Goal: Transaction & Acquisition: Book appointment/travel/reservation

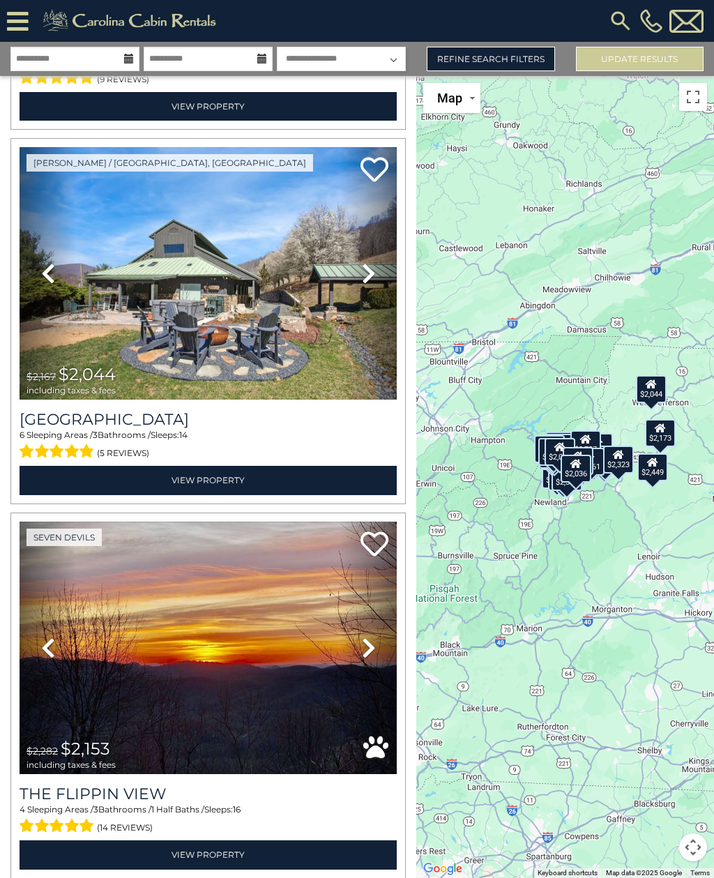
scroll to position [4103, 0]
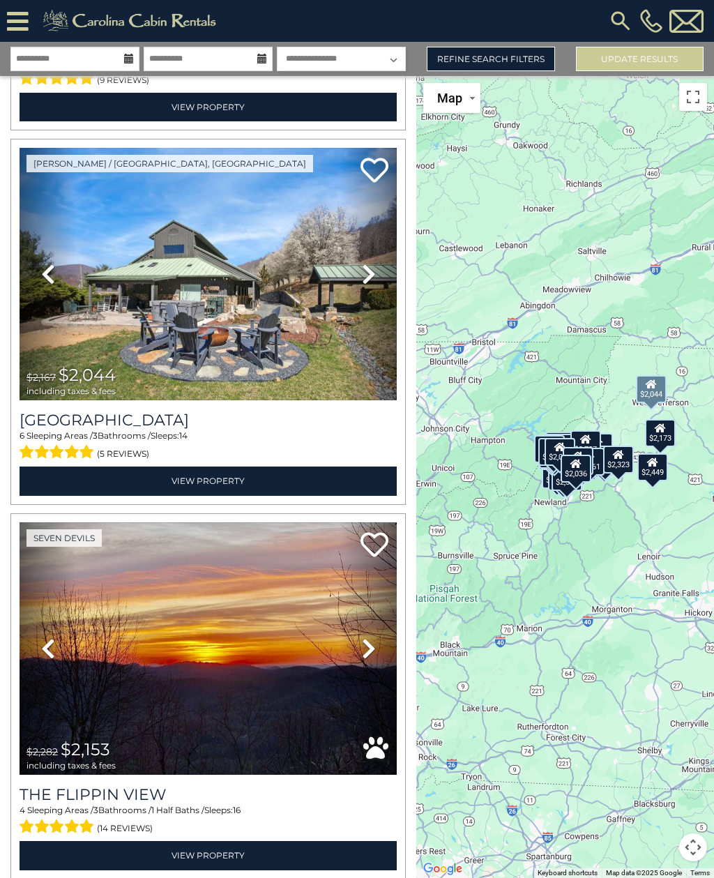
click at [336, 202] on img at bounding box center [208, 274] width 377 height 253
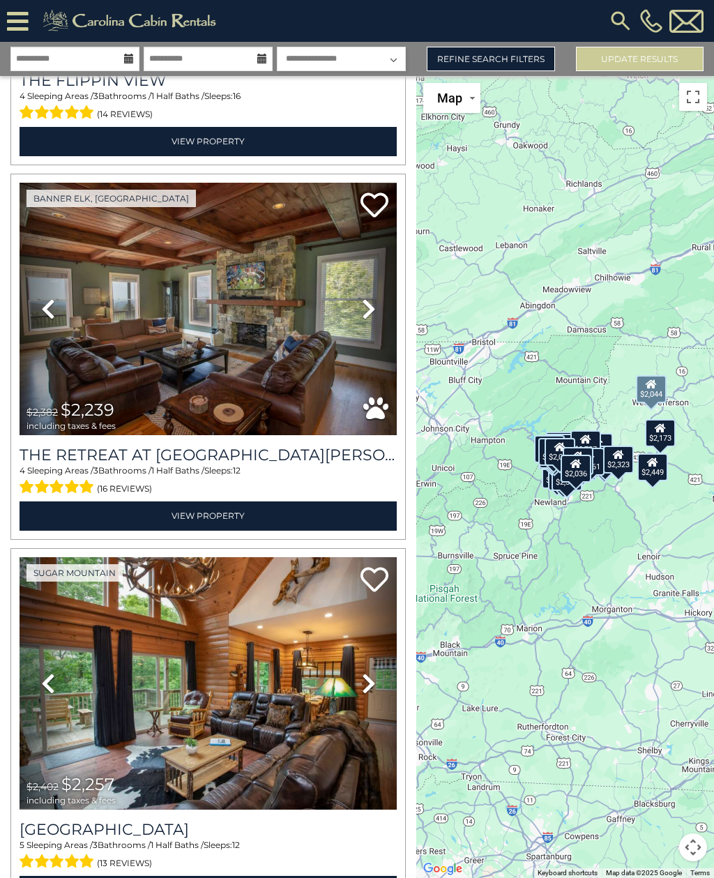
scroll to position [4824, 0]
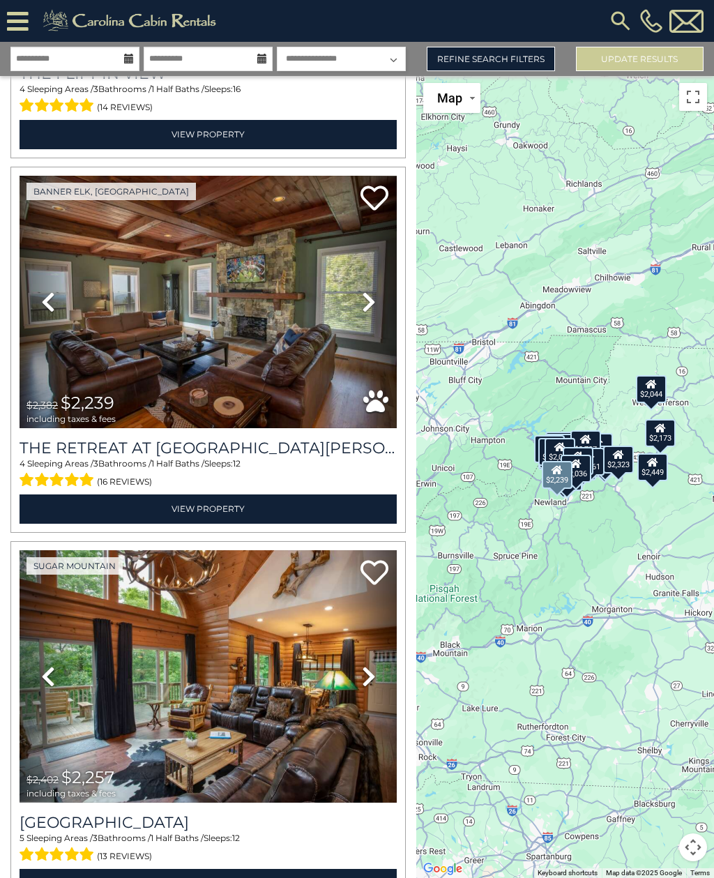
click at [338, 439] on h3 "The Retreat at [GEOGRAPHIC_DATA][PERSON_NAME]" at bounding box center [208, 448] width 377 height 19
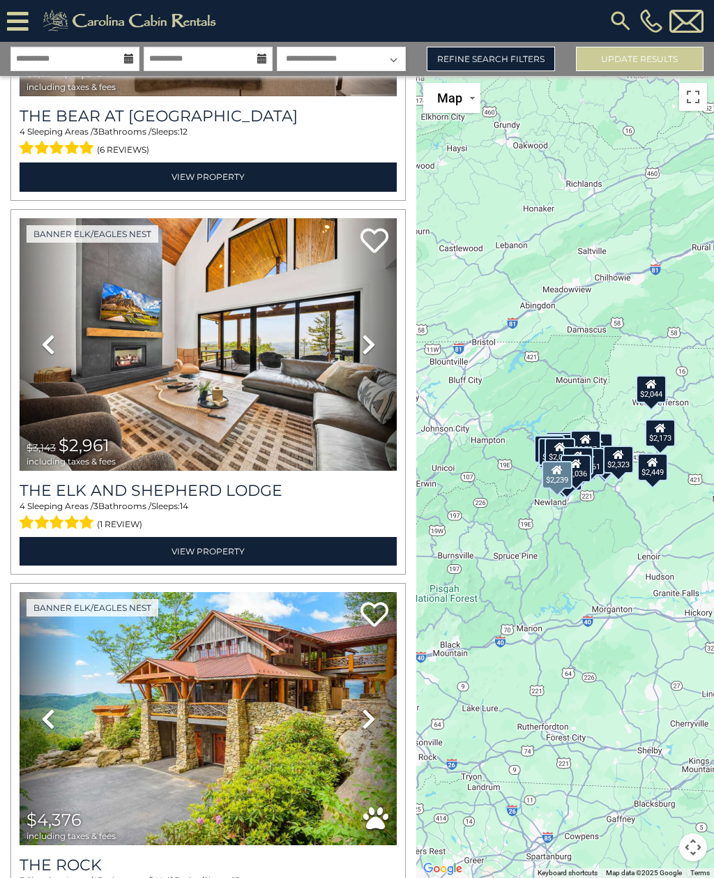
scroll to position [5902, 0]
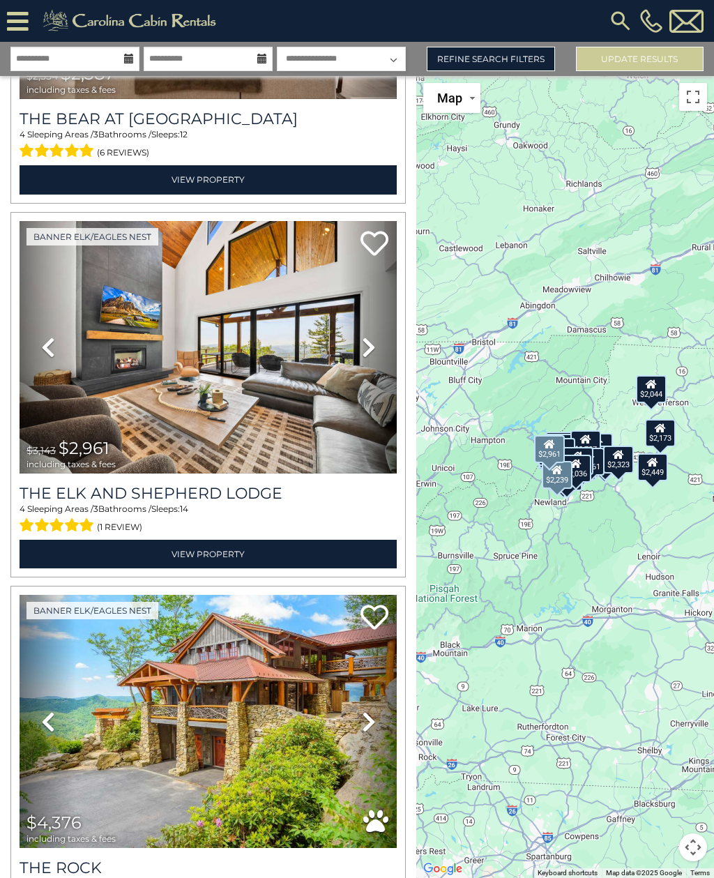
click at [261, 484] on h3 "The Elk And Shepherd Lodge" at bounding box center [208, 493] width 377 height 19
click at [382, 229] on icon at bounding box center [375, 243] width 28 height 28
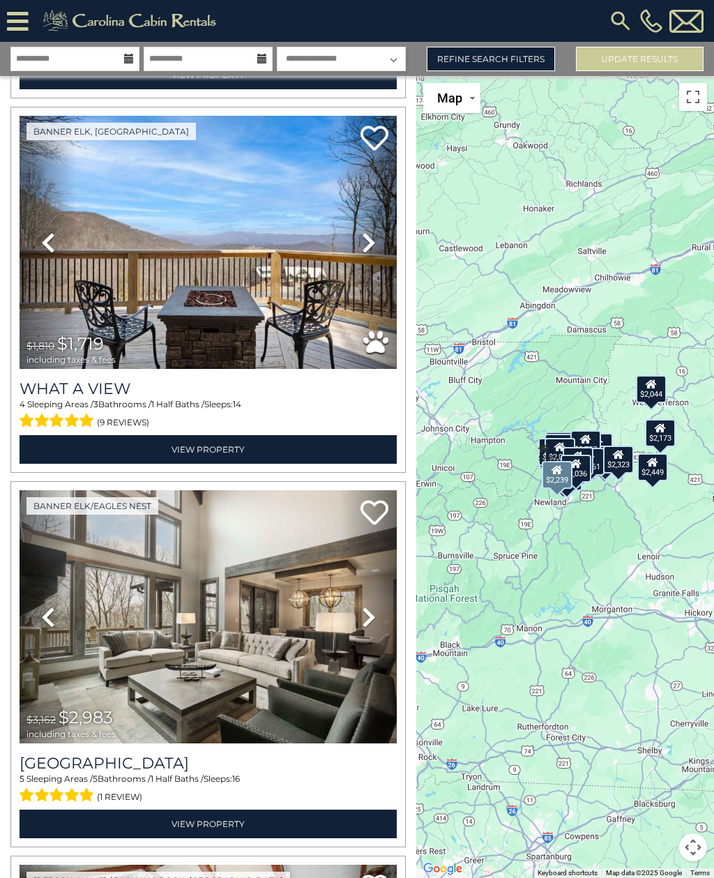
scroll to position [7131, 0]
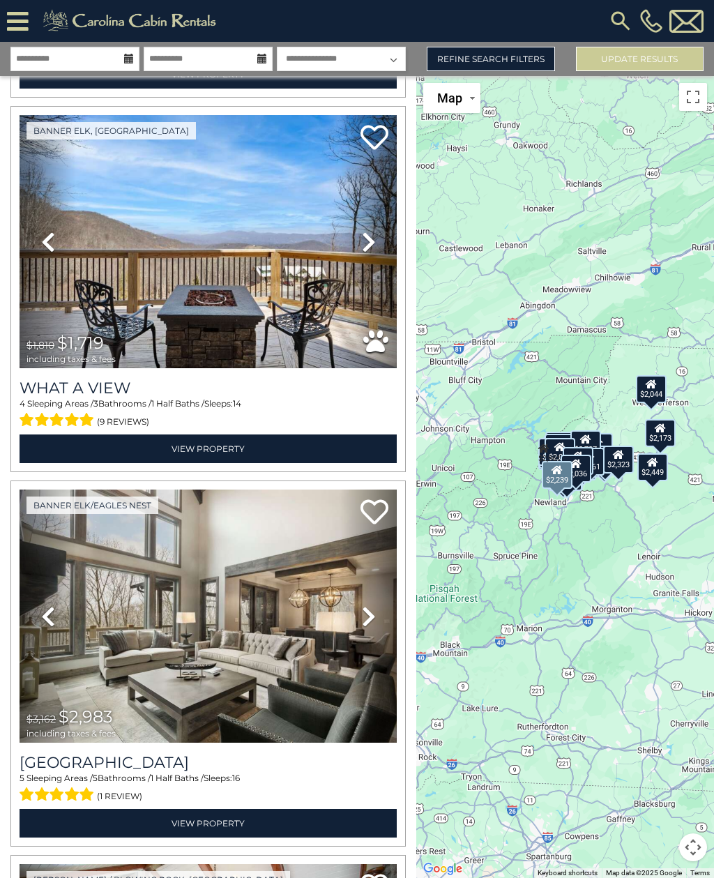
click at [96, 379] on h3 "What A View" at bounding box center [208, 388] width 377 height 19
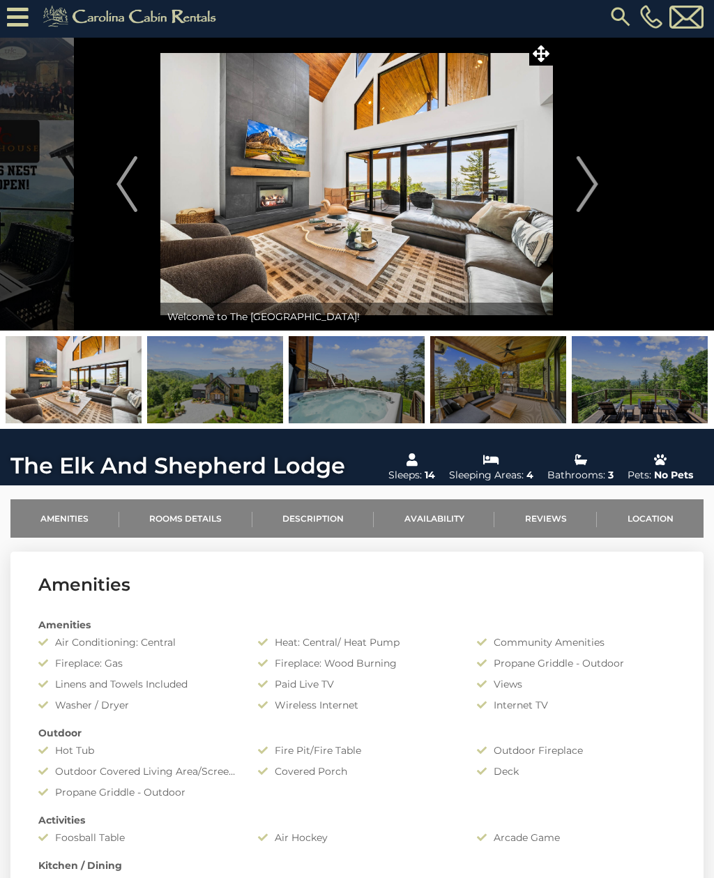
scroll to position [6, 0]
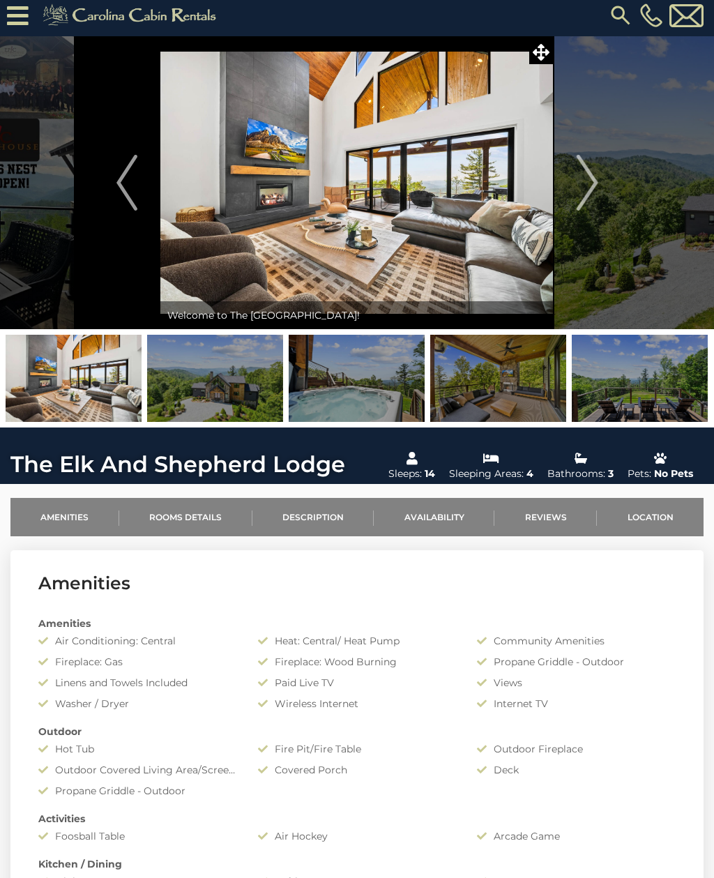
click at [696, 391] on img at bounding box center [640, 378] width 136 height 87
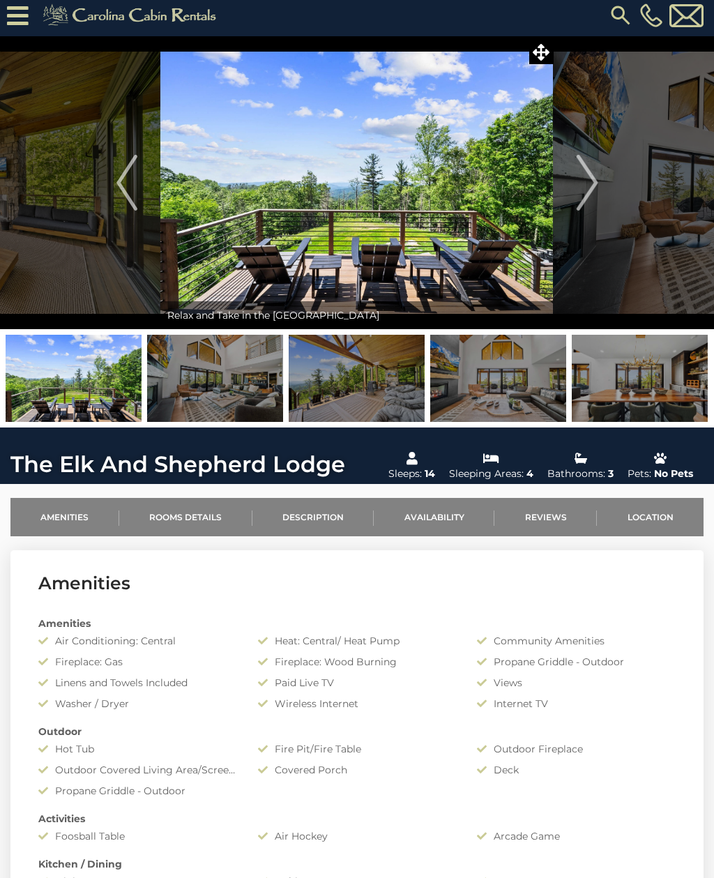
click at [666, 361] on img at bounding box center [640, 378] width 136 height 87
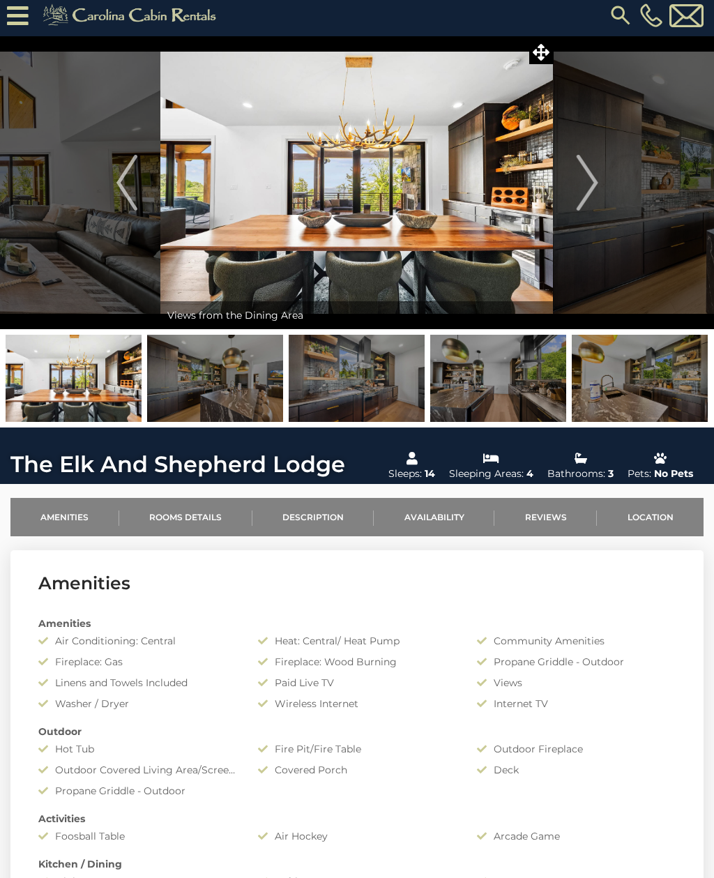
click at [669, 393] on img at bounding box center [640, 378] width 136 height 87
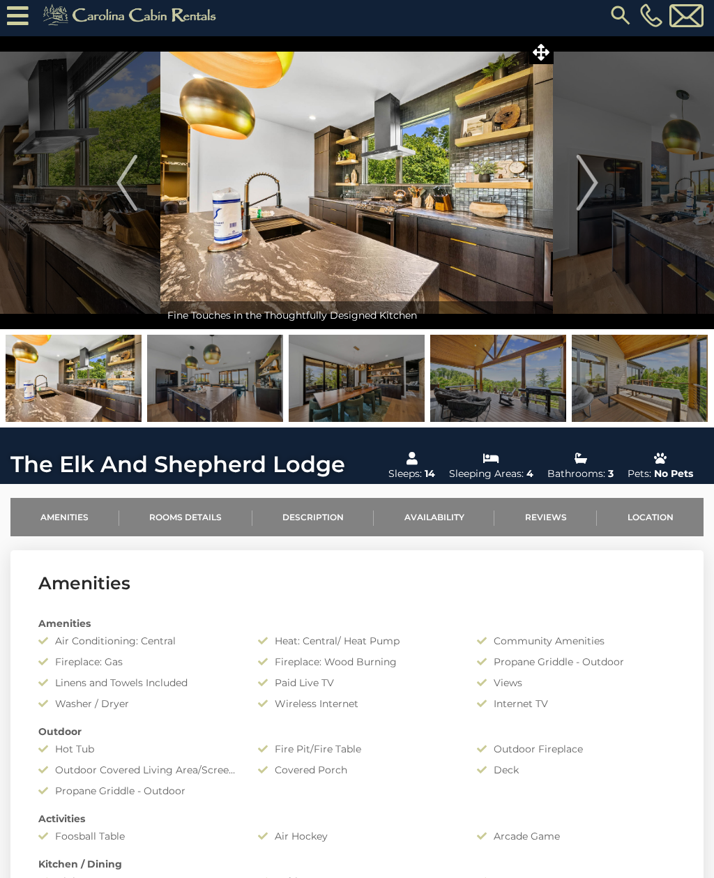
click at [657, 377] on img at bounding box center [640, 378] width 136 height 87
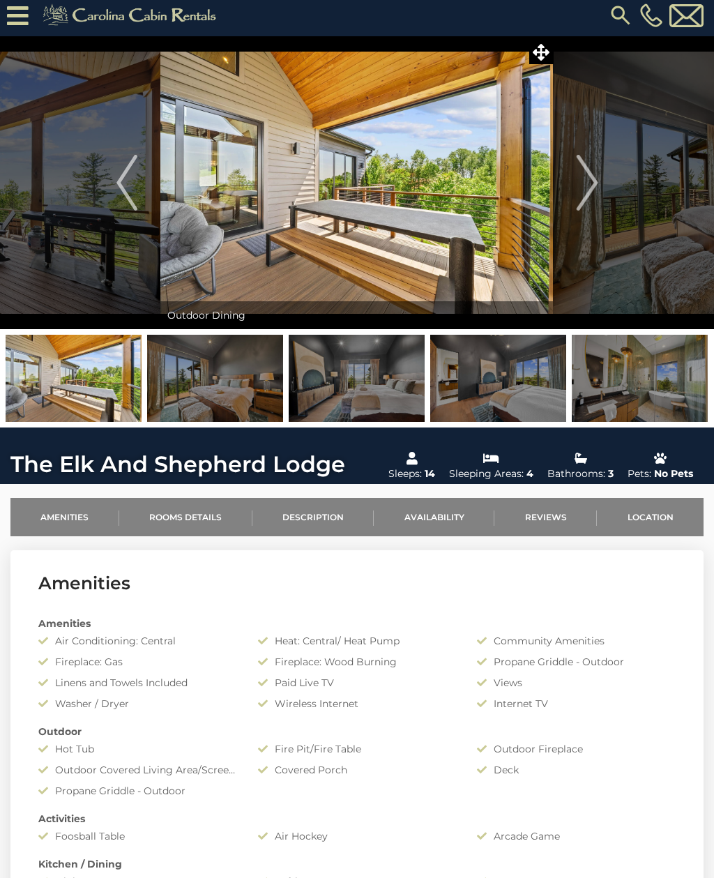
click at [539, 61] on span at bounding box center [541, 52] width 24 height 24
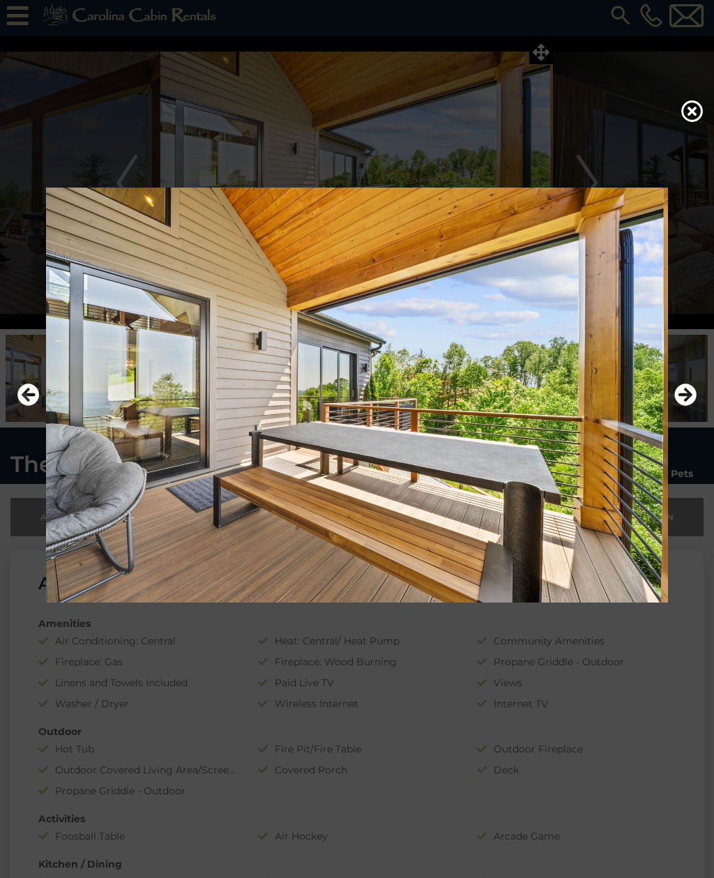
click at [682, 406] on icon "Next" at bounding box center [685, 395] width 22 height 22
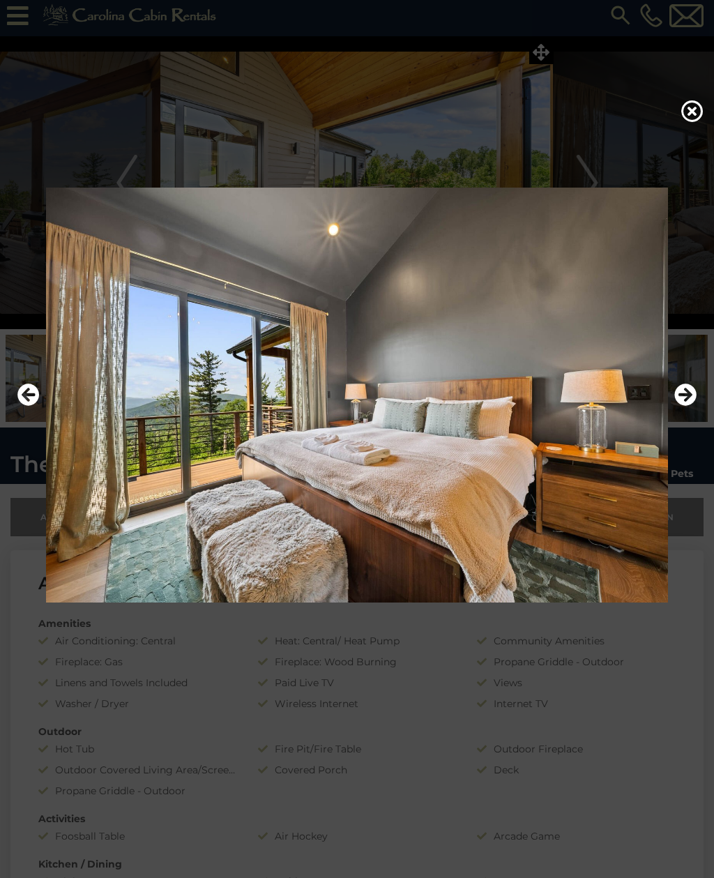
click at [682, 406] on icon "Next" at bounding box center [685, 395] width 22 height 22
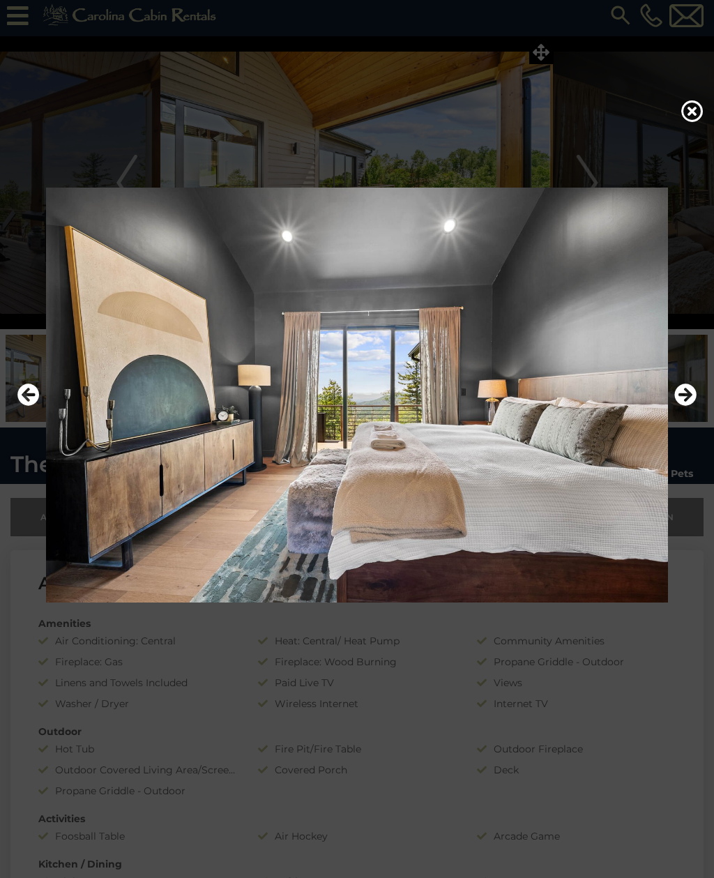
click at [687, 406] on icon "Next" at bounding box center [685, 395] width 22 height 22
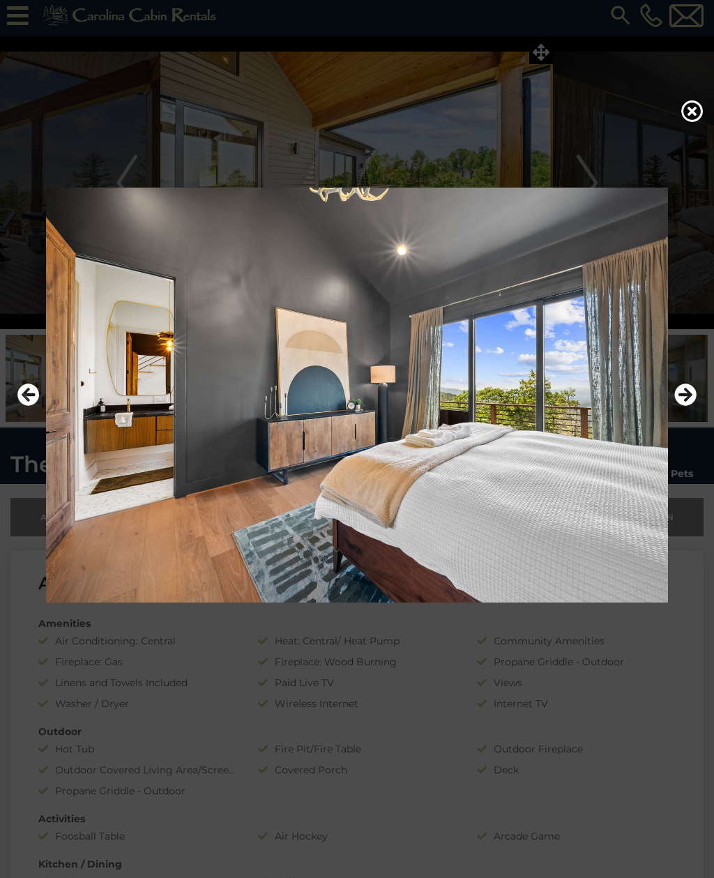
click at [688, 406] on icon "Next" at bounding box center [685, 395] width 22 height 22
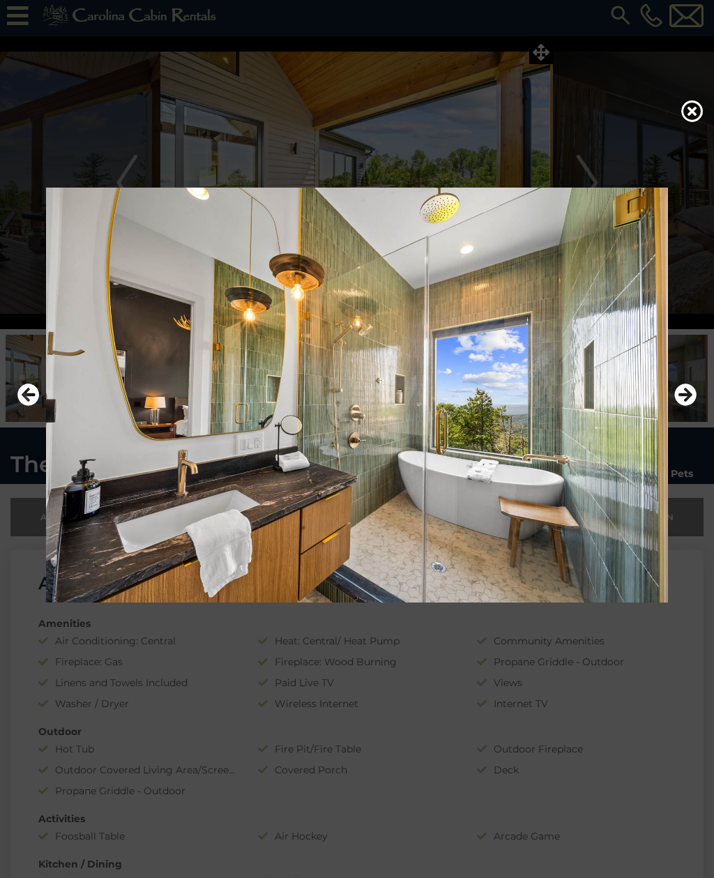
click at [687, 406] on icon "Next" at bounding box center [685, 395] width 22 height 22
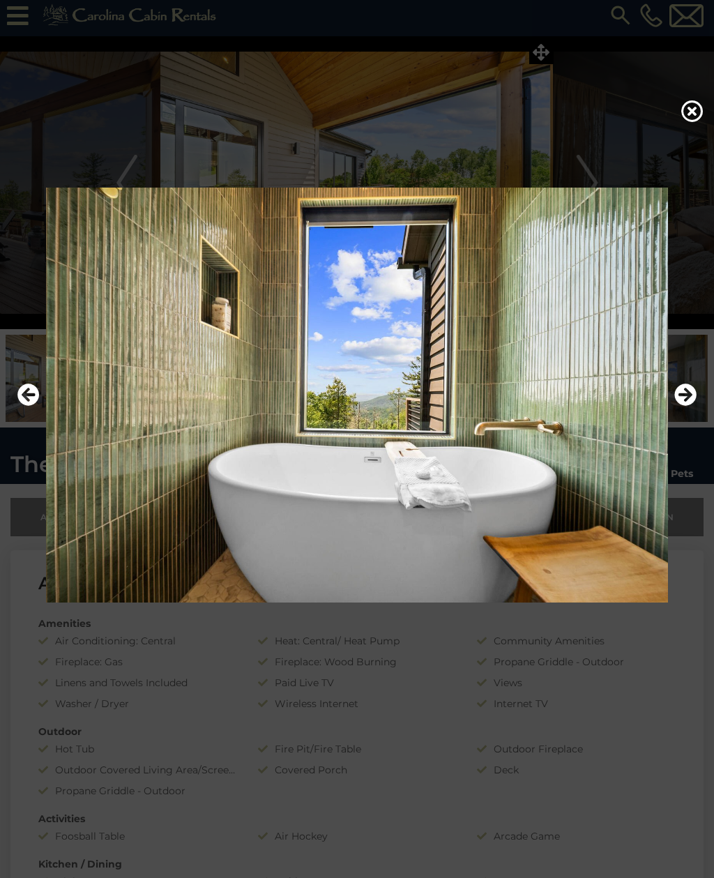
click at [688, 406] on icon "Next" at bounding box center [685, 395] width 22 height 22
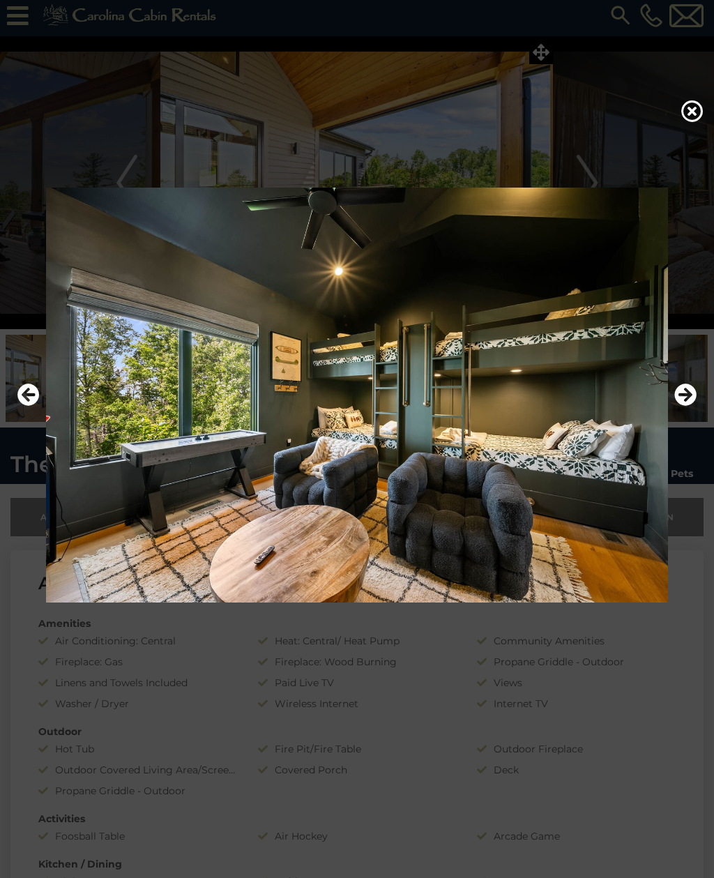
click at [686, 406] on icon "Next" at bounding box center [685, 395] width 22 height 22
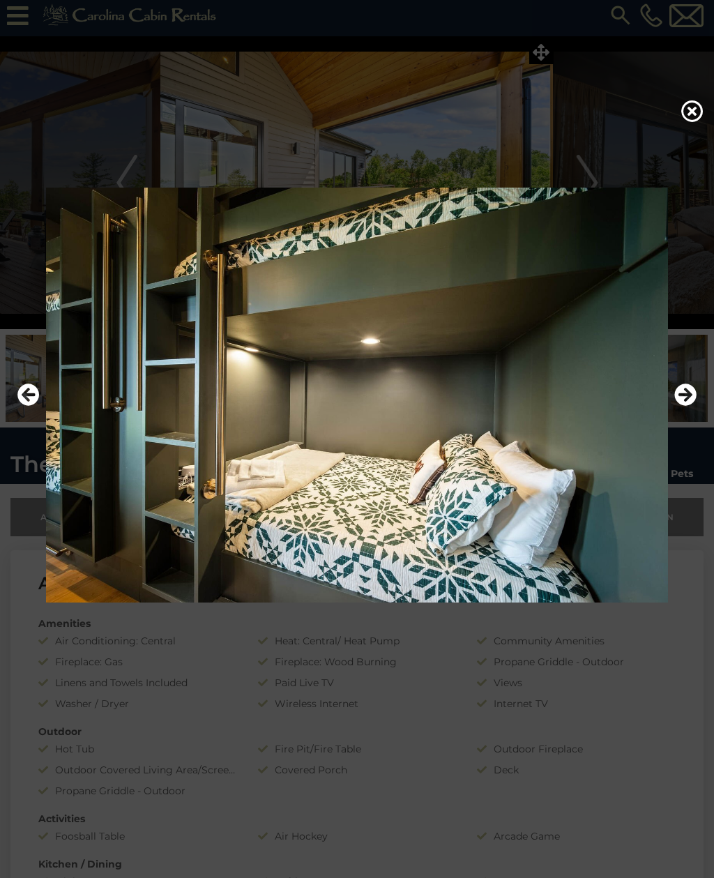
click at [690, 395] on img at bounding box center [357, 395] width 686 height 415
click at [688, 398] on img at bounding box center [357, 395] width 686 height 415
click at [688, 406] on icon "Next" at bounding box center [685, 395] width 22 height 22
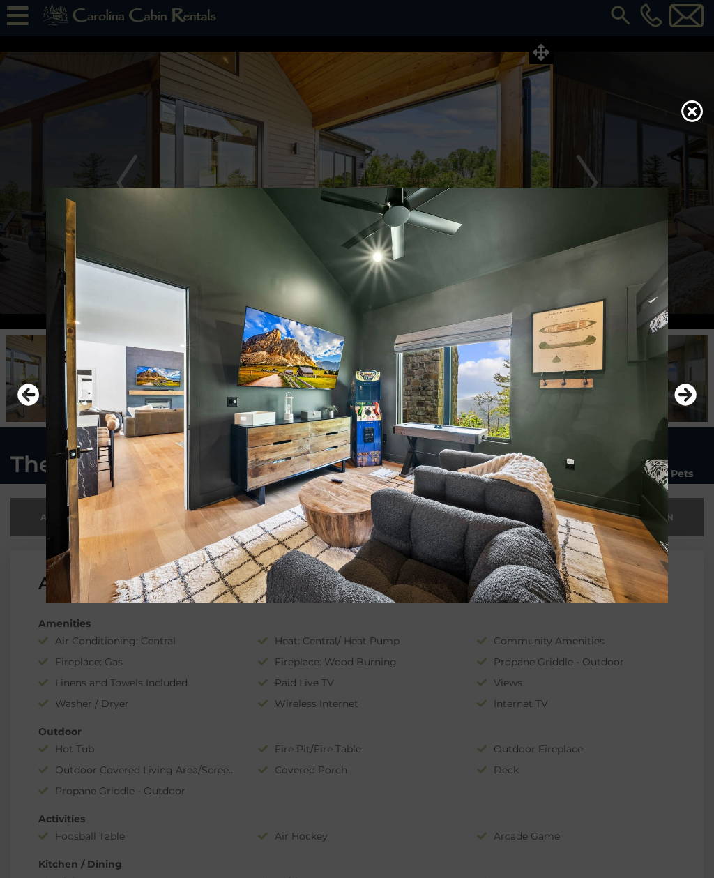
click at [688, 406] on icon "Next" at bounding box center [685, 395] width 22 height 22
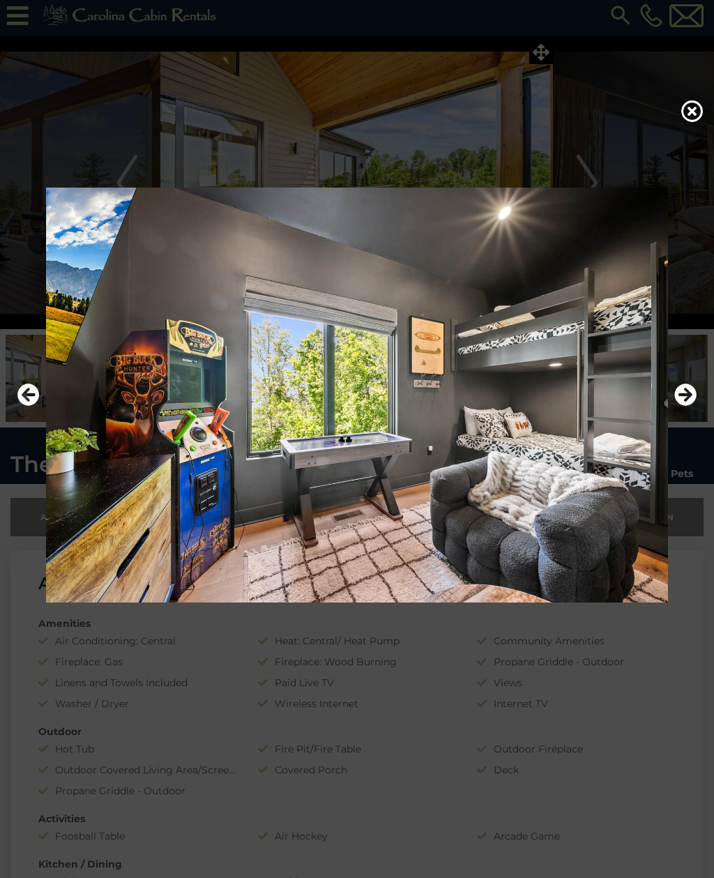
click at [689, 406] on icon "Next" at bounding box center [685, 395] width 22 height 22
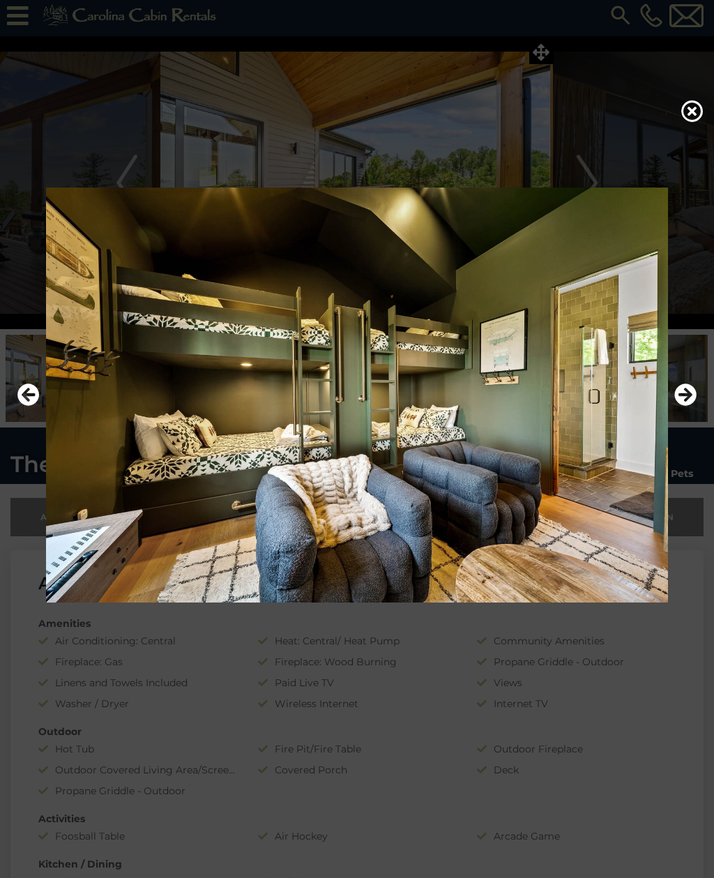
click at [688, 405] on icon "Next" at bounding box center [685, 395] width 22 height 22
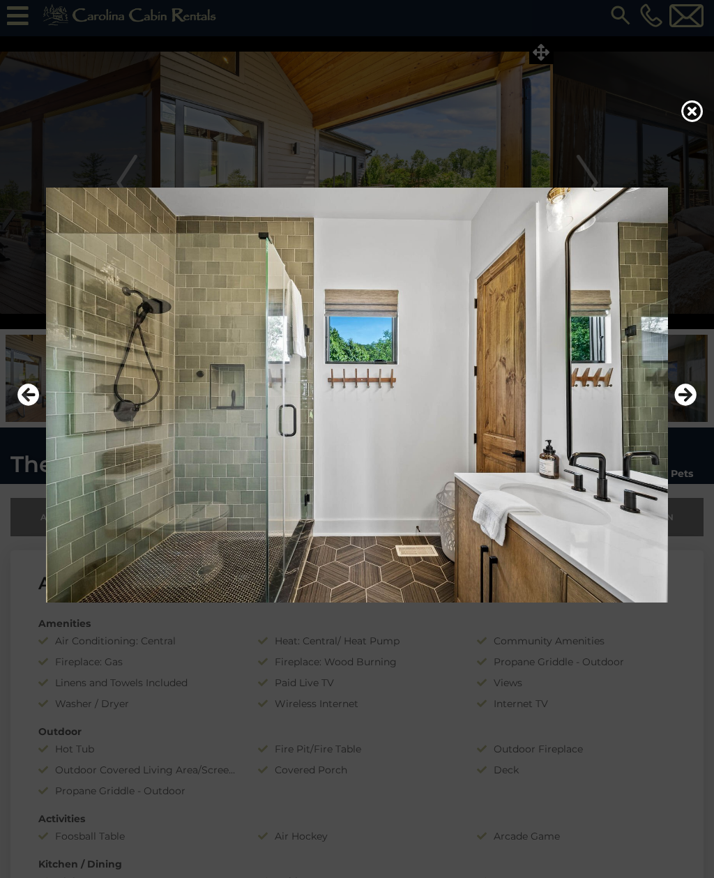
click at [688, 405] on icon "Next" at bounding box center [685, 395] width 22 height 22
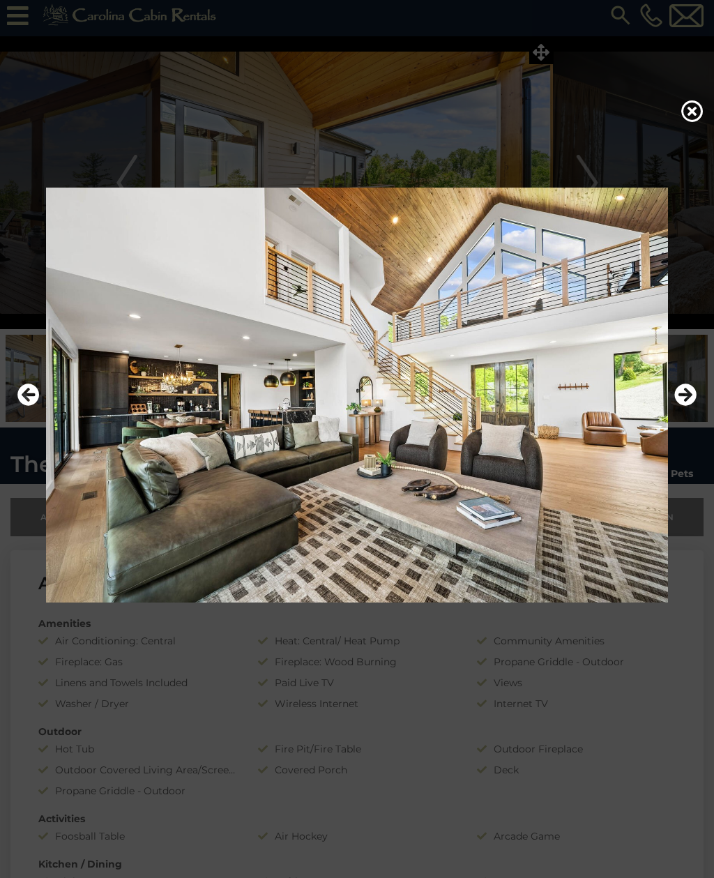
click at [690, 400] on button "Next" at bounding box center [685, 395] width 22 height 32
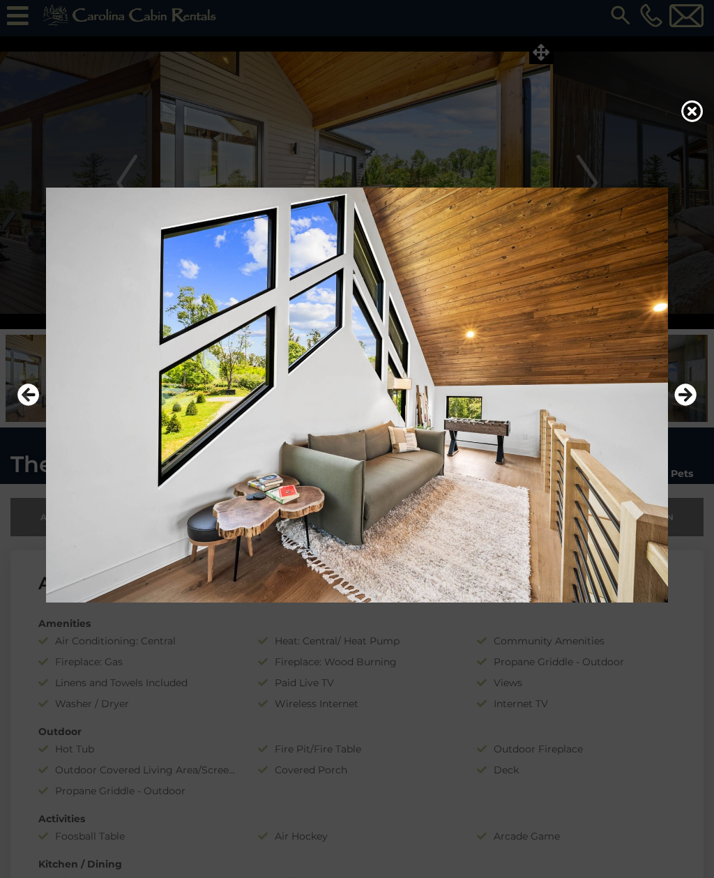
click at [691, 402] on button "Next" at bounding box center [685, 395] width 22 height 32
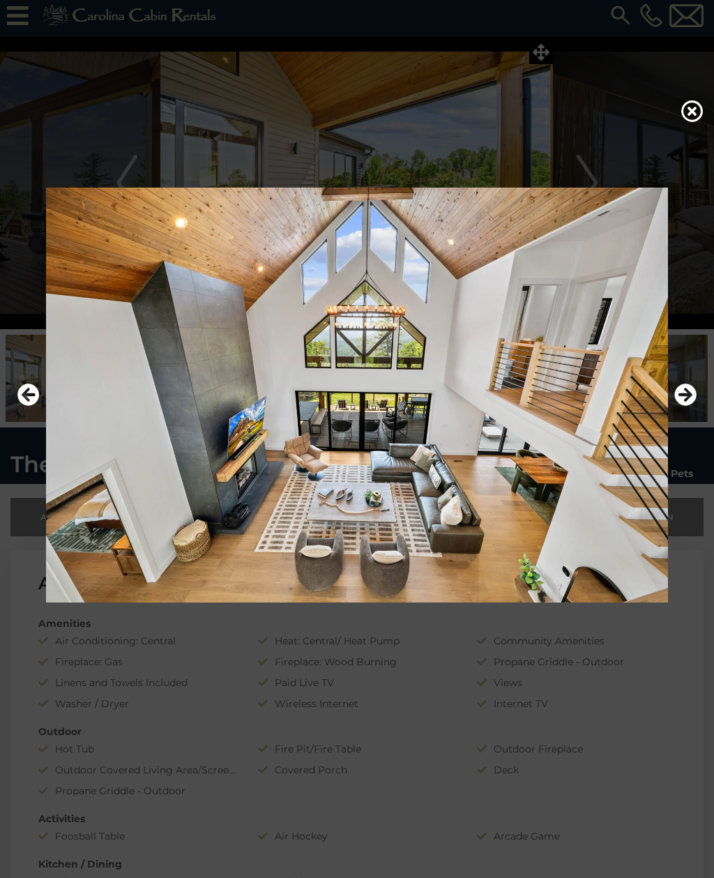
click at [690, 398] on img at bounding box center [357, 395] width 686 height 415
click at [691, 398] on img at bounding box center [357, 395] width 686 height 415
click at [691, 401] on button "Next" at bounding box center [685, 395] width 22 height 32
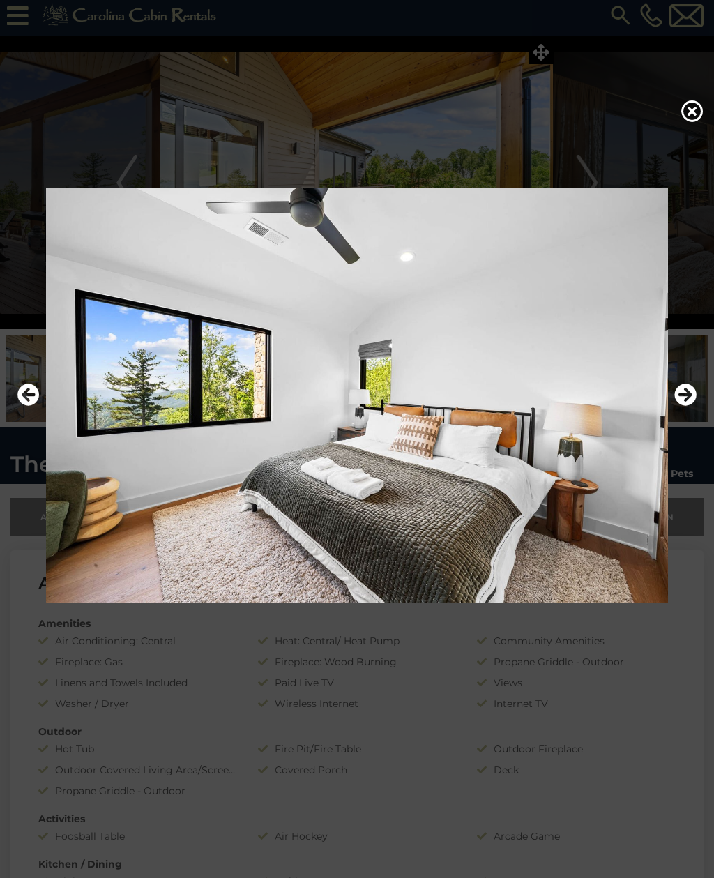
click at [691, 401] on button "Next" at bounding box center [685, 395] width 22 height 32
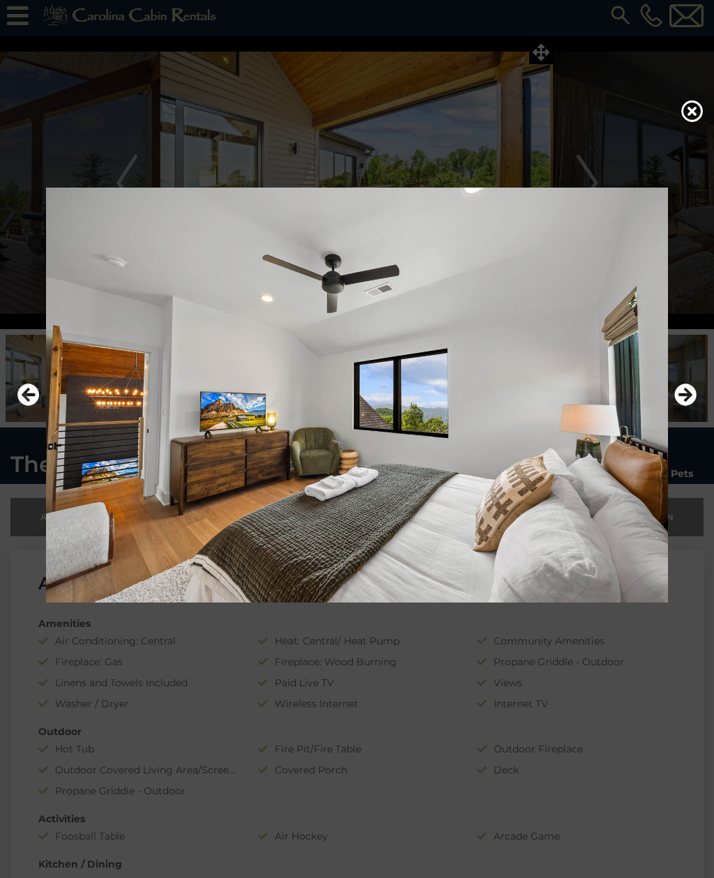
click at [692, 396] on img at bounding box center [357, 395] width 686 height 415
click at [688, 402] on button "Next" at bounding box center [685, 395] width 22 height 32
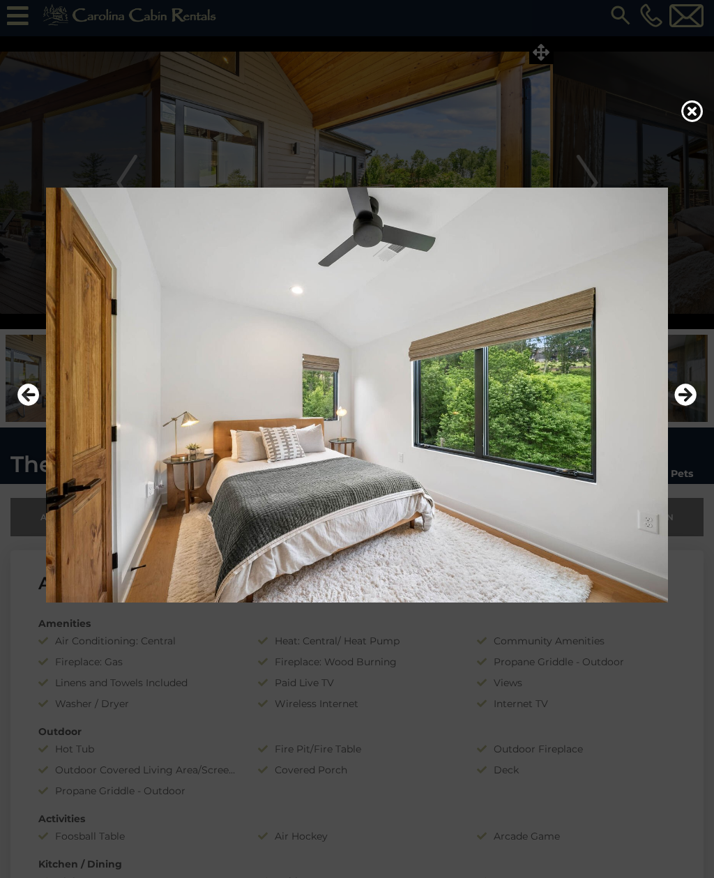
click at [689, 406] on icon "Next" at bounding box center [685, 395] width 22 height 22
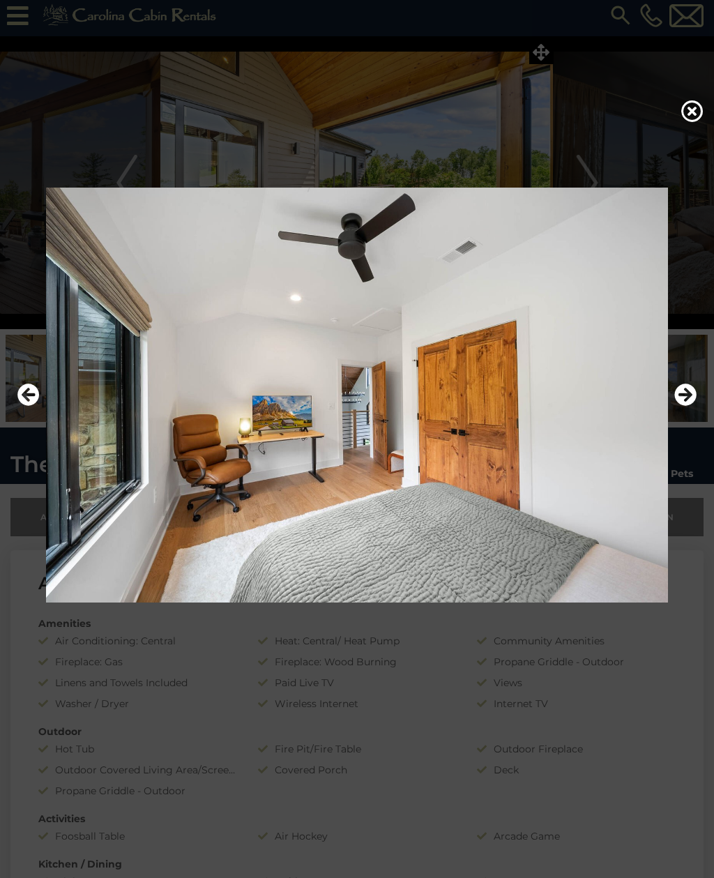
click at [690, 405] on icon "Next" at bounding box center [685, 395] width 22 height 22
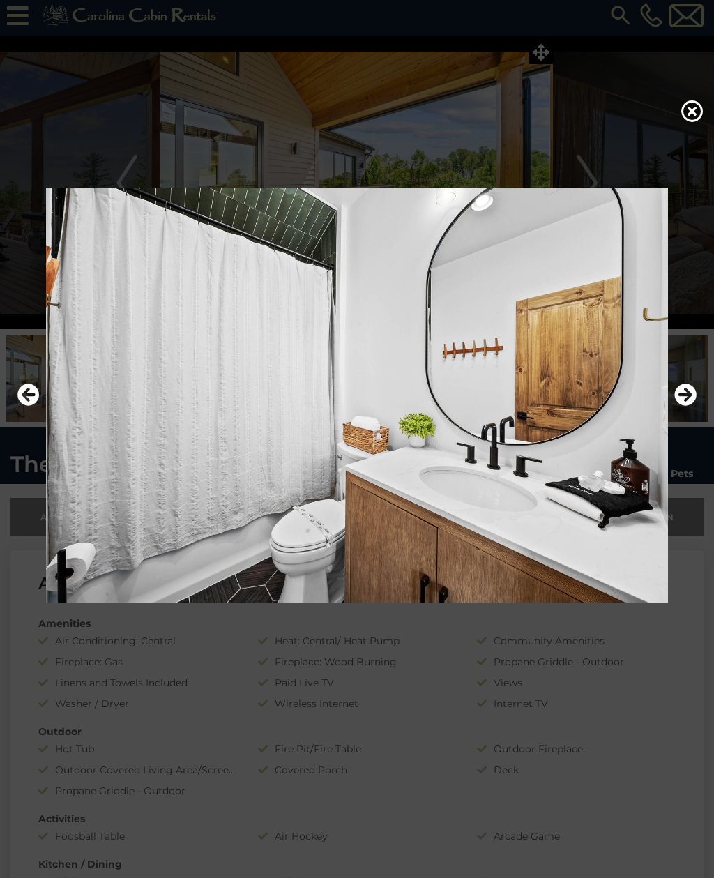
click at [690, 405] on icon "Next" at bounding box center [685, 395] width 22 height 22
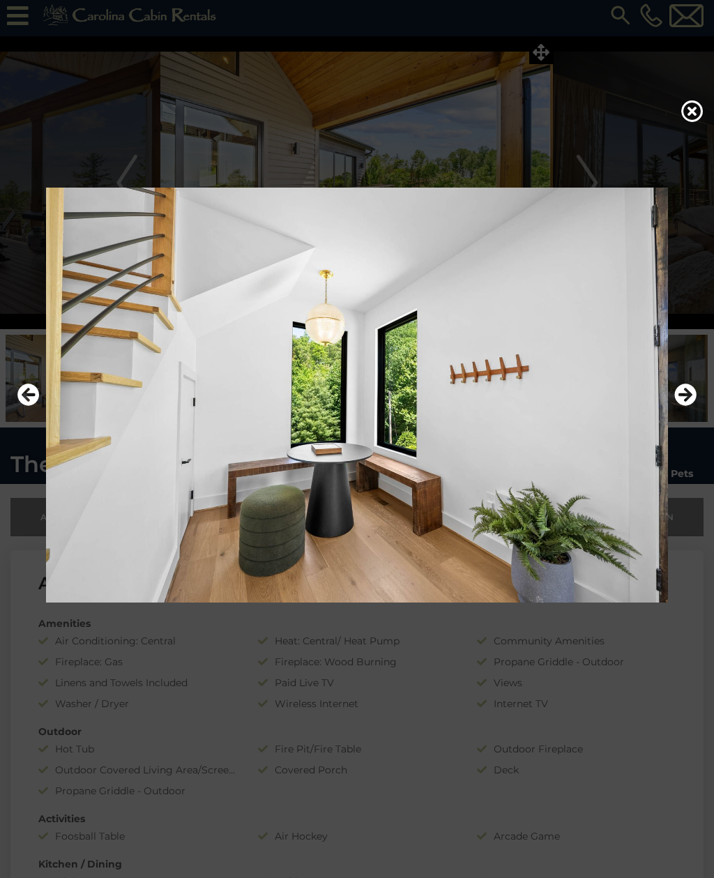
click at [688, 403] on icon "Next" at bounding box center [685, 395] width 22 height 22
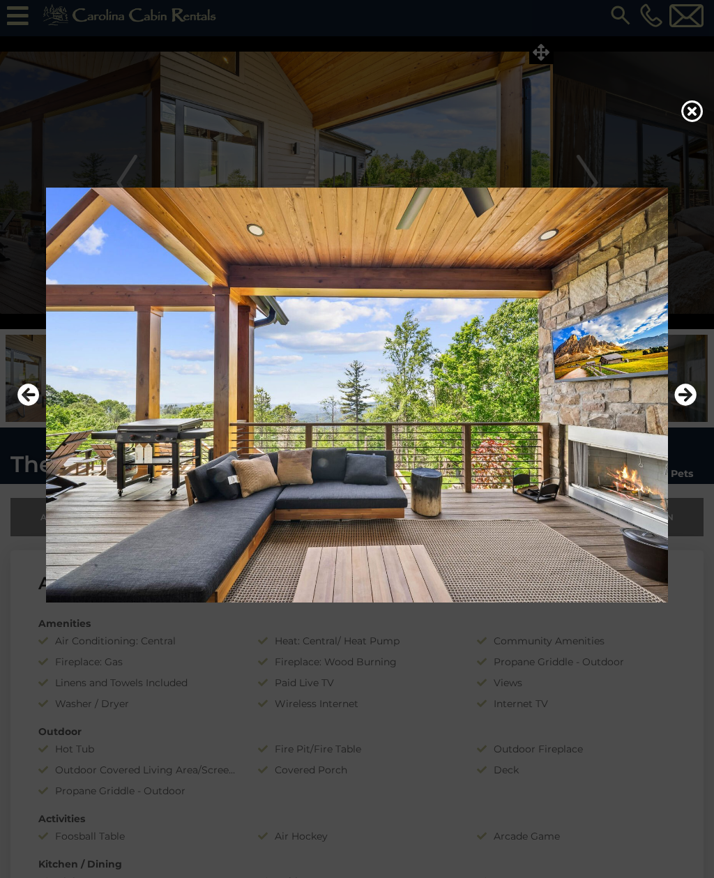
click at [688, 405] on icon "Next" at bounding box center [685, 395] width 22 height 22
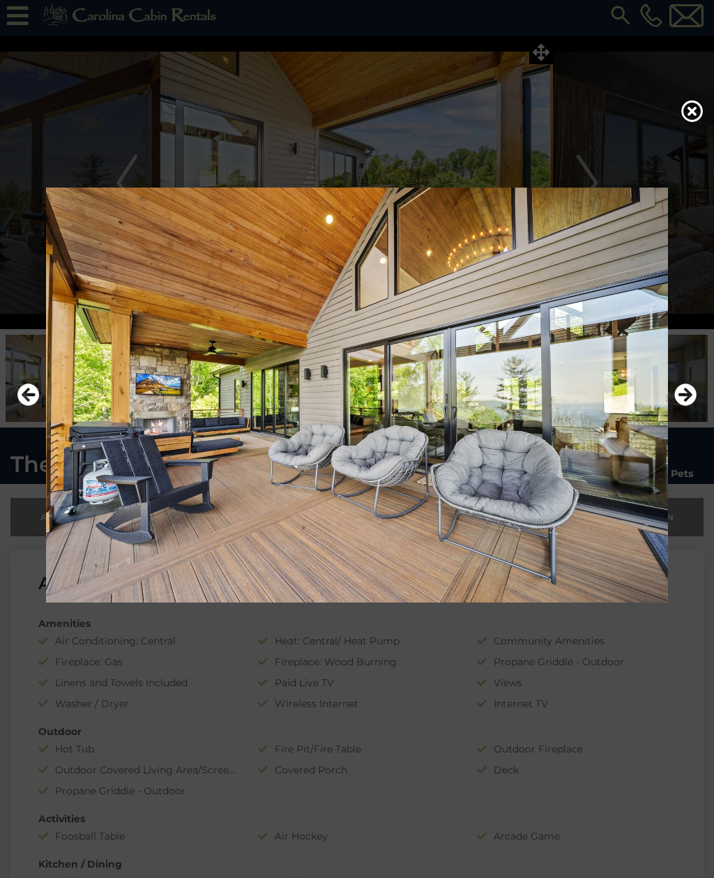
click at [689, 406] on icon "Next" at bounding box center [685, 395] width 22 height 22
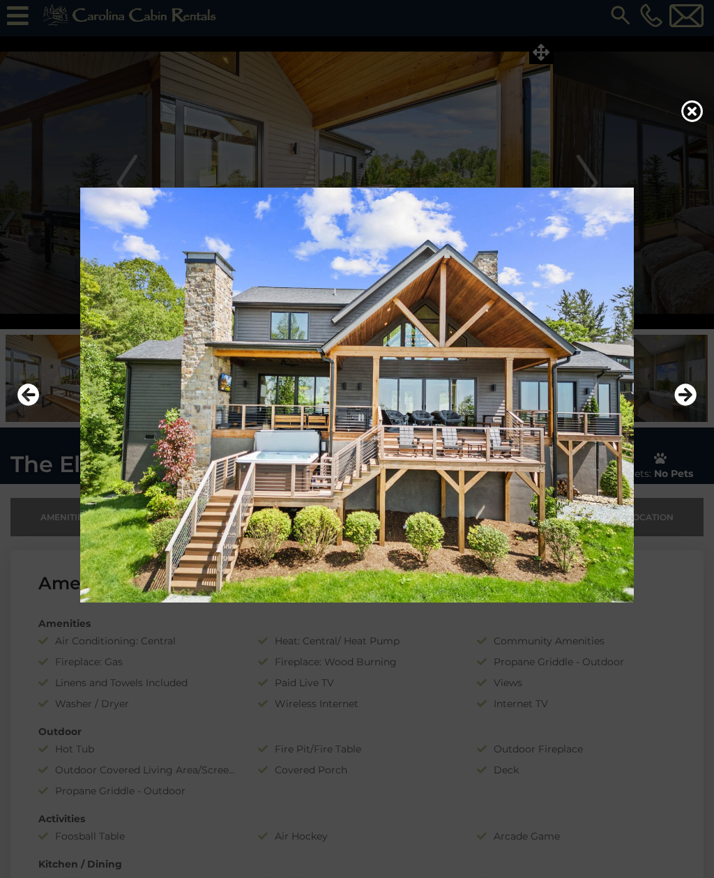
click at [686, 406] on icon "Next" at bounding box center [685, 395] width 22 height 22
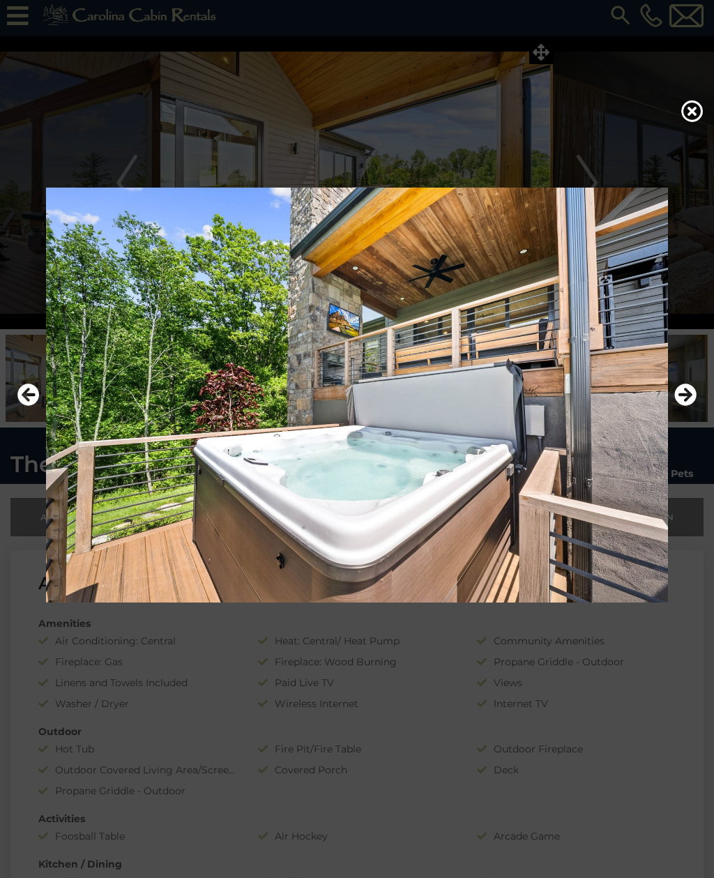
click at [687, 406] on icon "Next" at bounding box center [685, 395] width 22 height 22
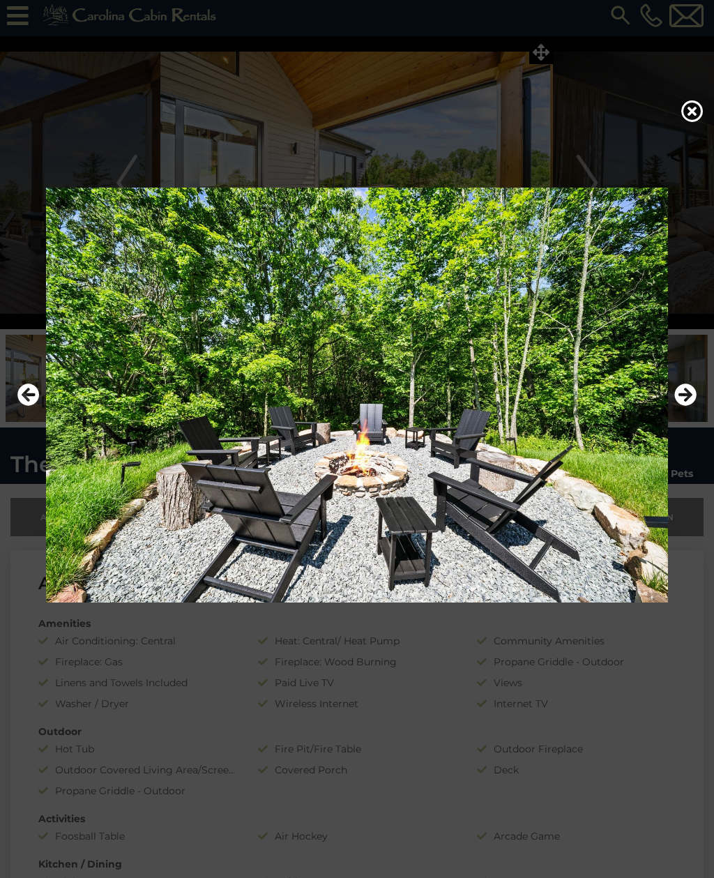
click at [697, 113] on icon at bounding box center [692, 111] width 22 height 22
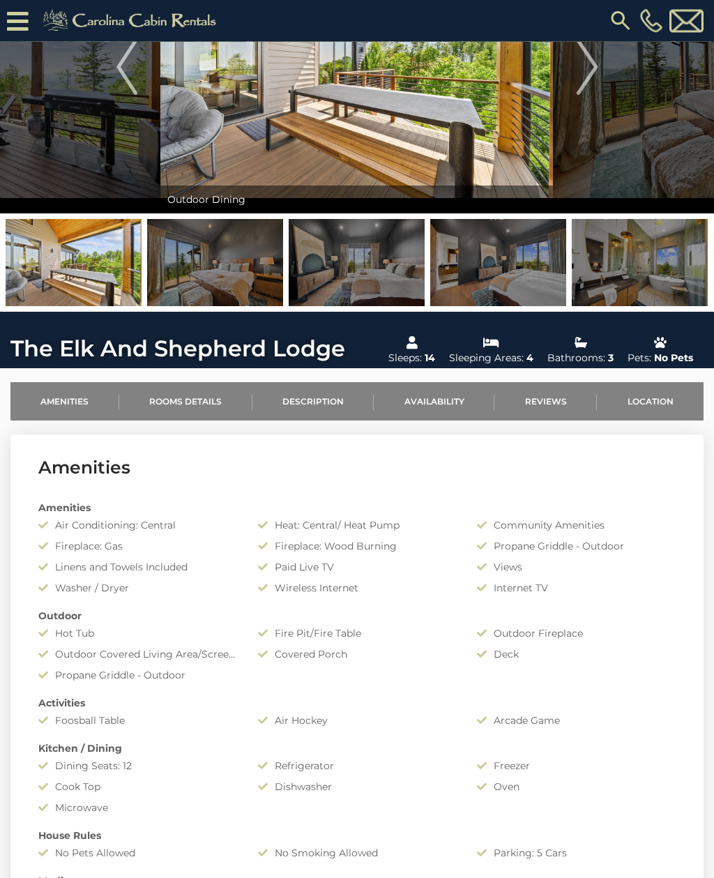
scroll to position [0, 0]
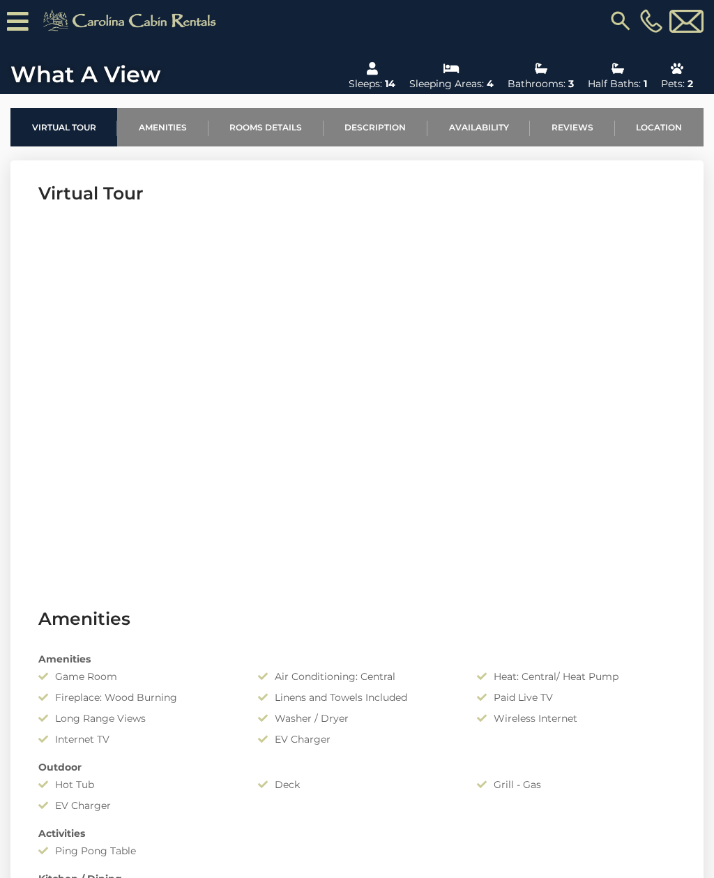
scroll to position [423, 0]
click at [81, 716] on div "Long Range Views" at bounding box center [138, 719] width 220 height 14
